Goal: Information Seeking & Learning: Learn about a topic

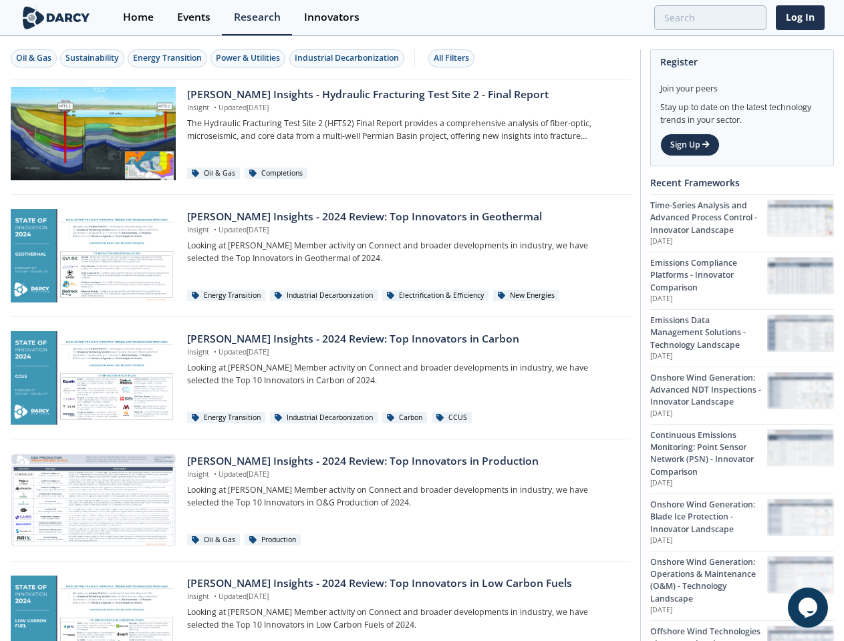
click at [34, 58] on div "Oil & Gas" at bounding box center [33, 58] width 35 height 12
click at [93, 58] on div "Sustainability" at bounding box center [91, 58] width 53 height 12
click at [168, 58] on div "Energy Transition" at bounding box center [167, 58] width 69 height 12
click at [250, 58] on div "Power & Utilities" at bounding box center [248, 58] width 64 height 12
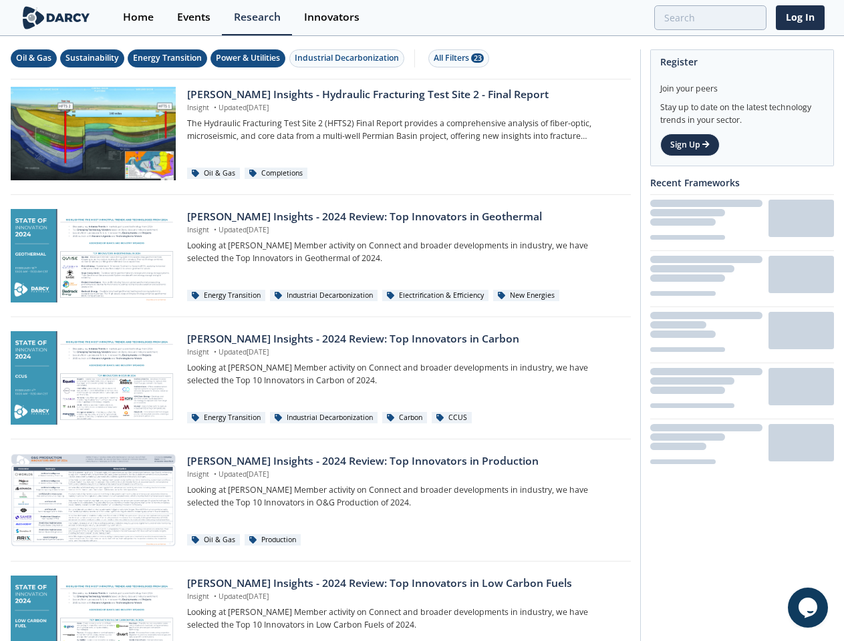
click at [349, 58] on div "Industrial Decarbonization" at bounding box center [347, 58] width 104 height 12
